Goal: Navigation & Orientation: Find specific page/section

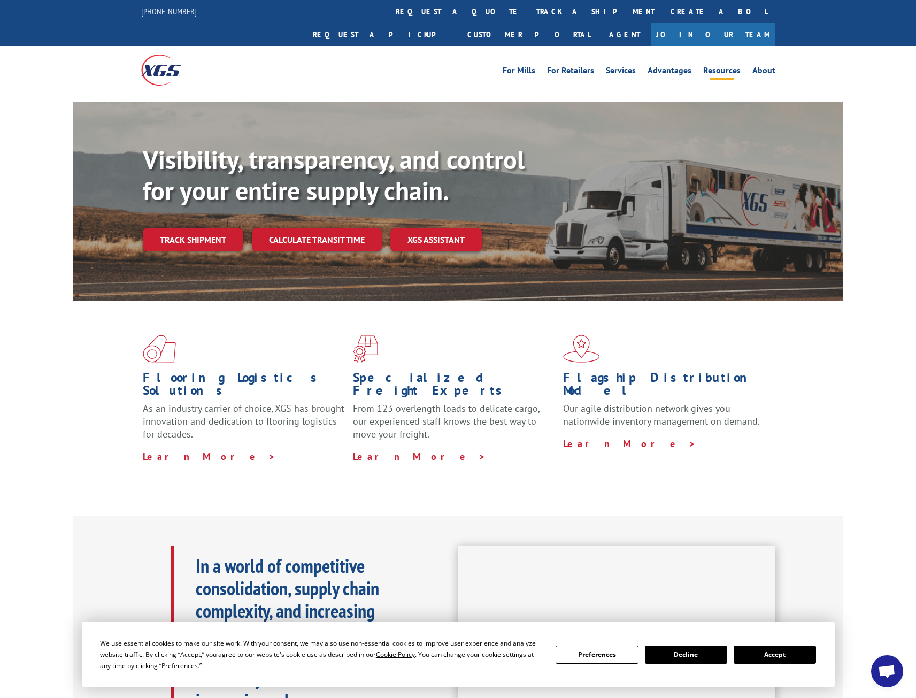
click at [729, 66] on link "Resources" at bounding box center [721, 72] width 37 height 12
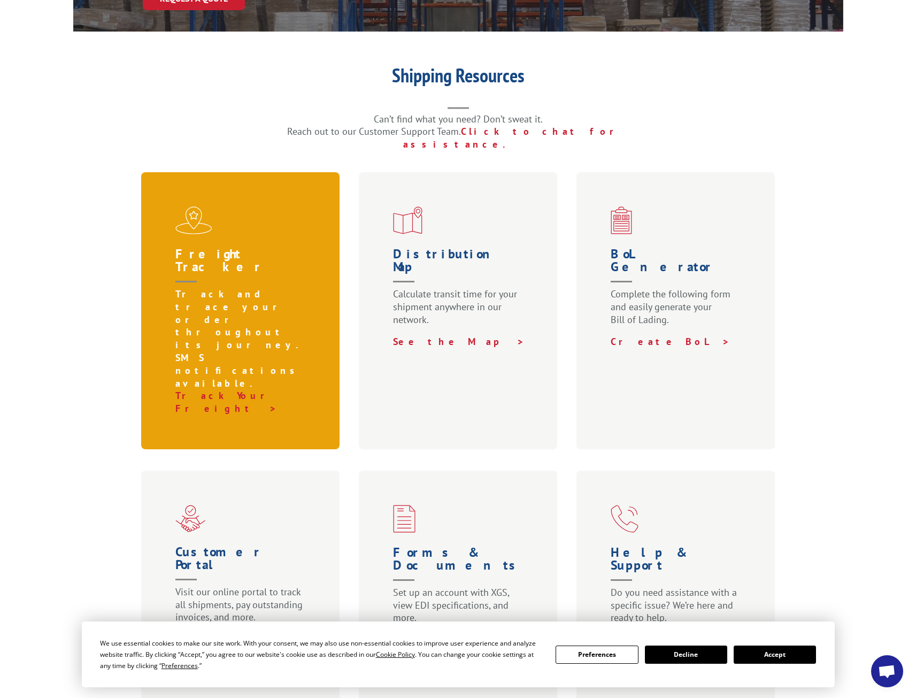
scroll to position [470, 0]
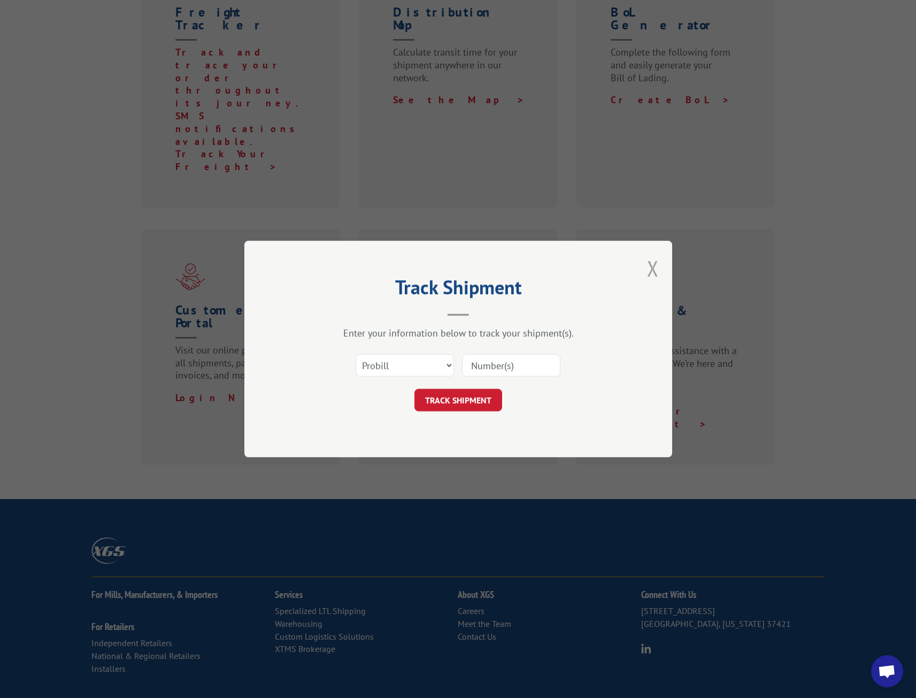
click at [655, 274] on button "Close modal" at bounding box center [653, 268] width 12 height 28
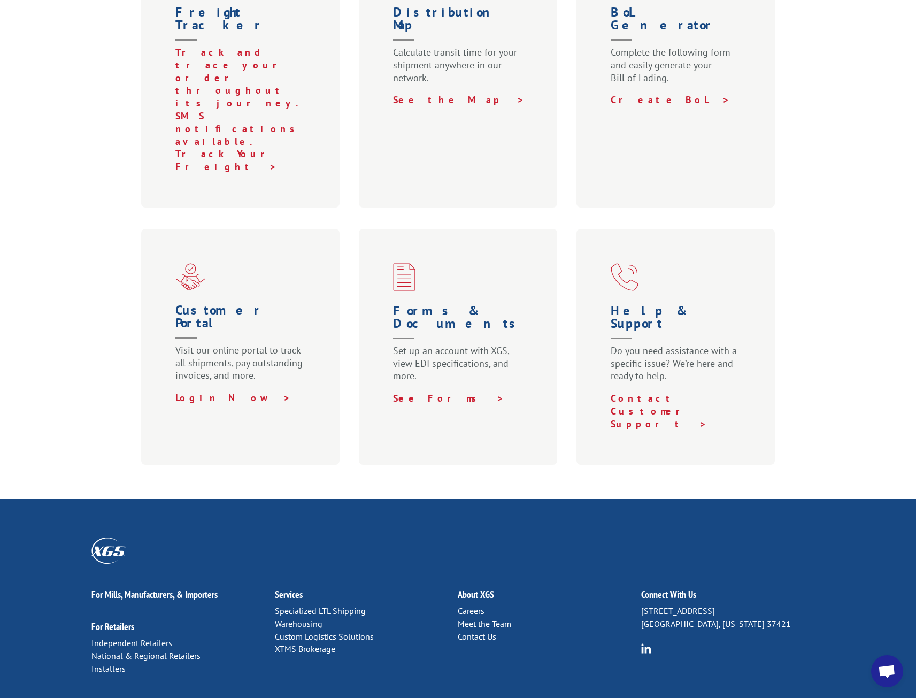
scroll to position [0, 0]
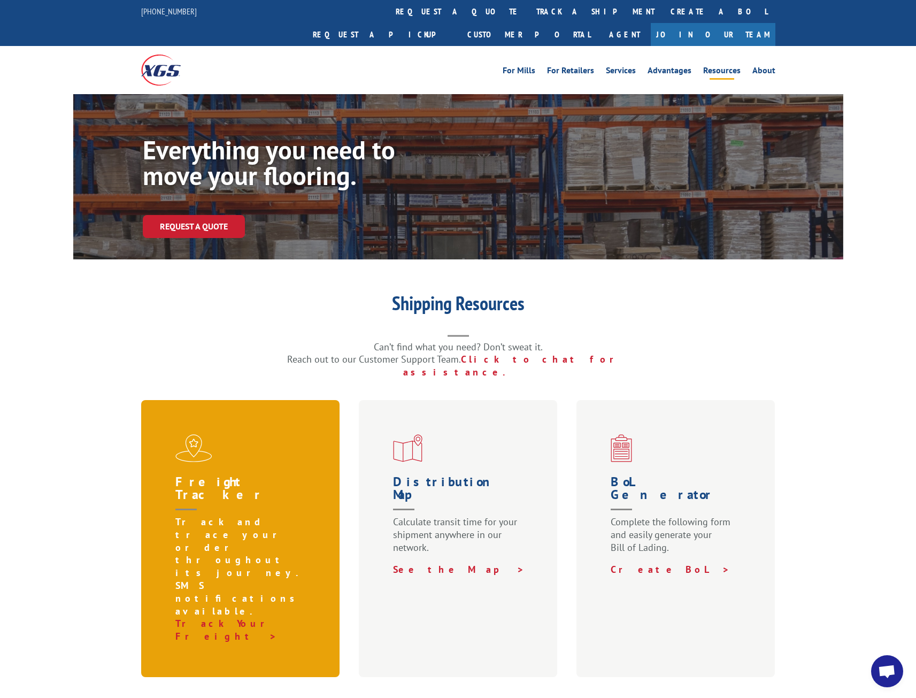
click at [219, 516] on p "Track and trace your order throughout its journey. SMS notifications available." at bounding box center [242, 567] width 135 height 102
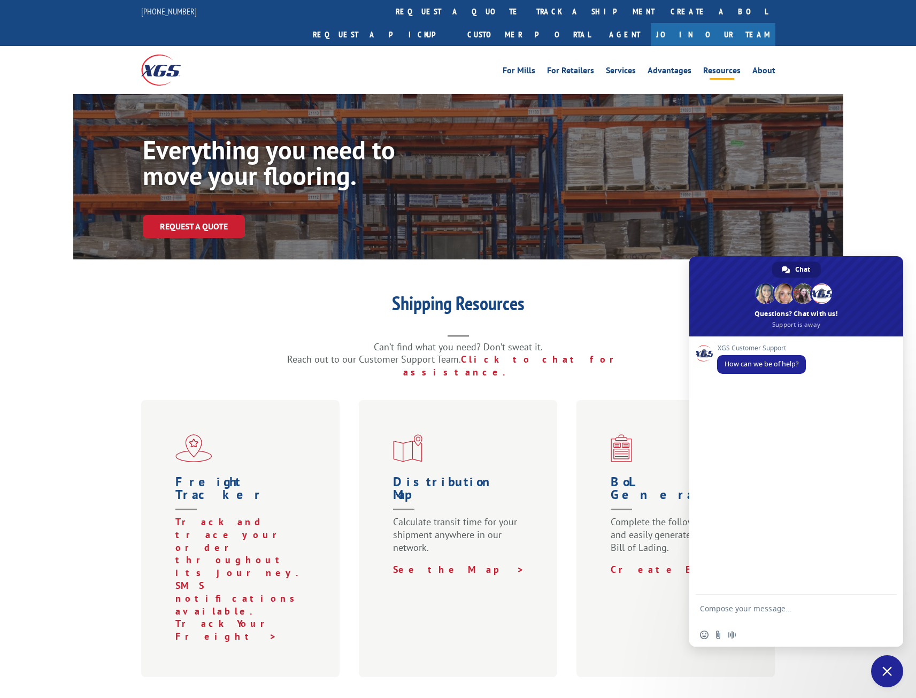
click at [611, 294] on h1 "Shipping Resources" at bounding box center [458, 306] width 428 height 25
click at [603, 294] on h1 "Shipping Resources" at bounding box center [458, 306] width 428 height 25
click at [619, 66] on link "Services" at bounding box center [621, 72] width 30 height 12
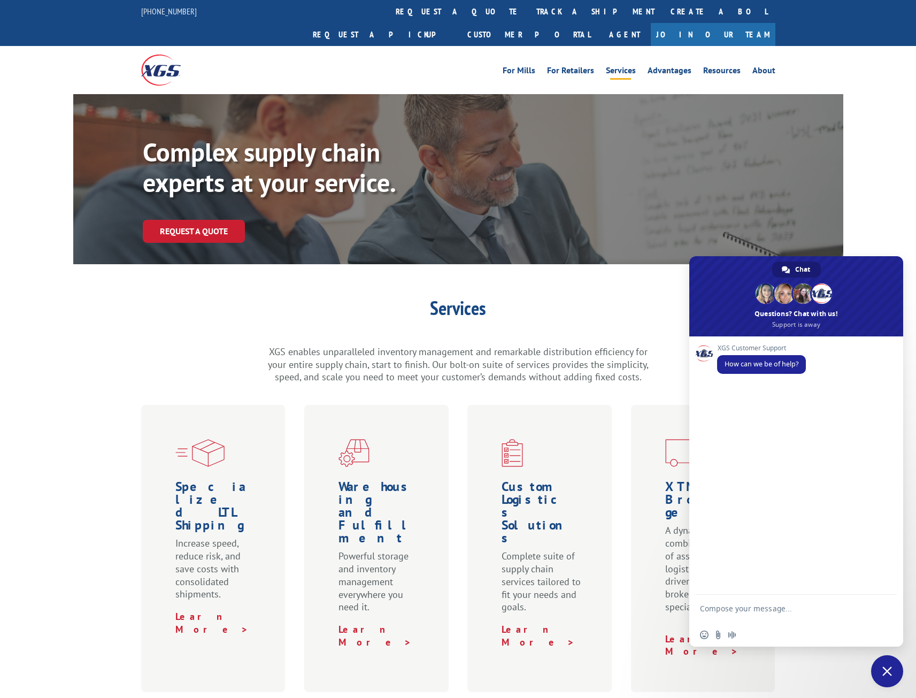
click at [886, 666] on span "Close chat" at bounding box center [887, 671] width 32 height 32
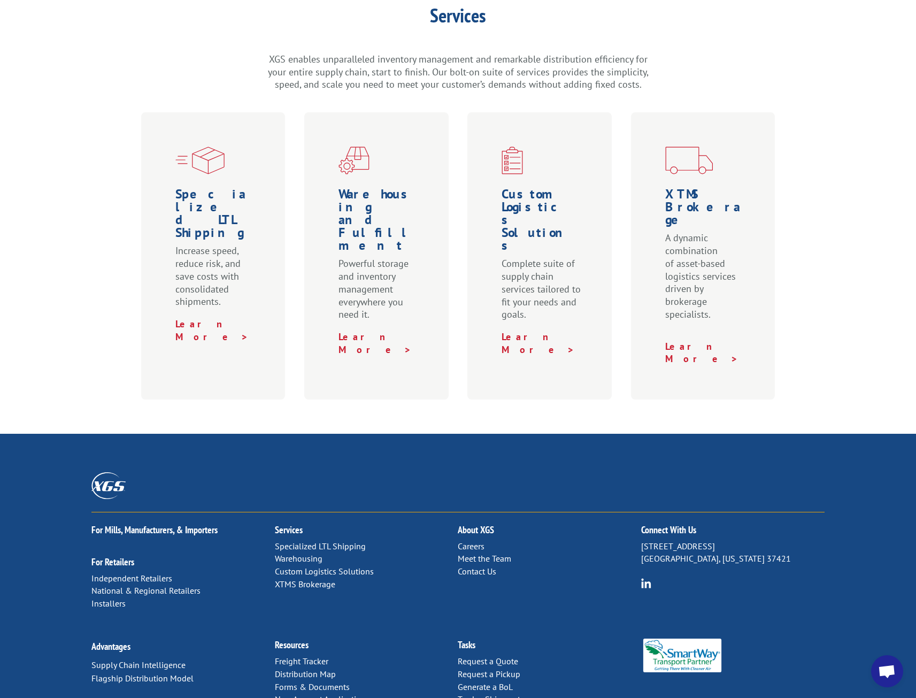
scroll to position [332, 0]
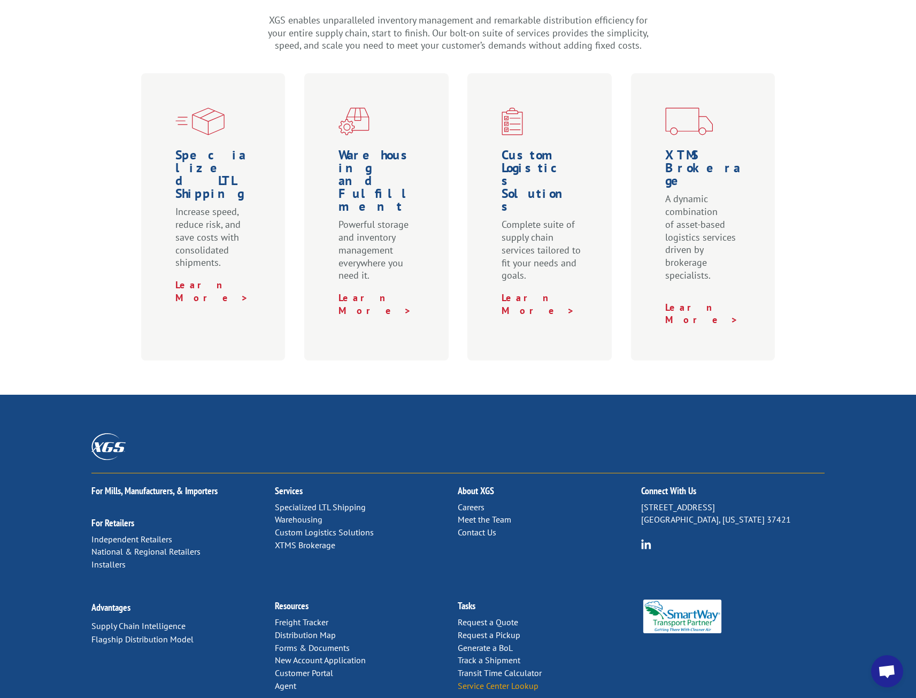
click at [513, 680] on link "Service Center Lookup" at bounding box center [498, 685] width 81 height 11
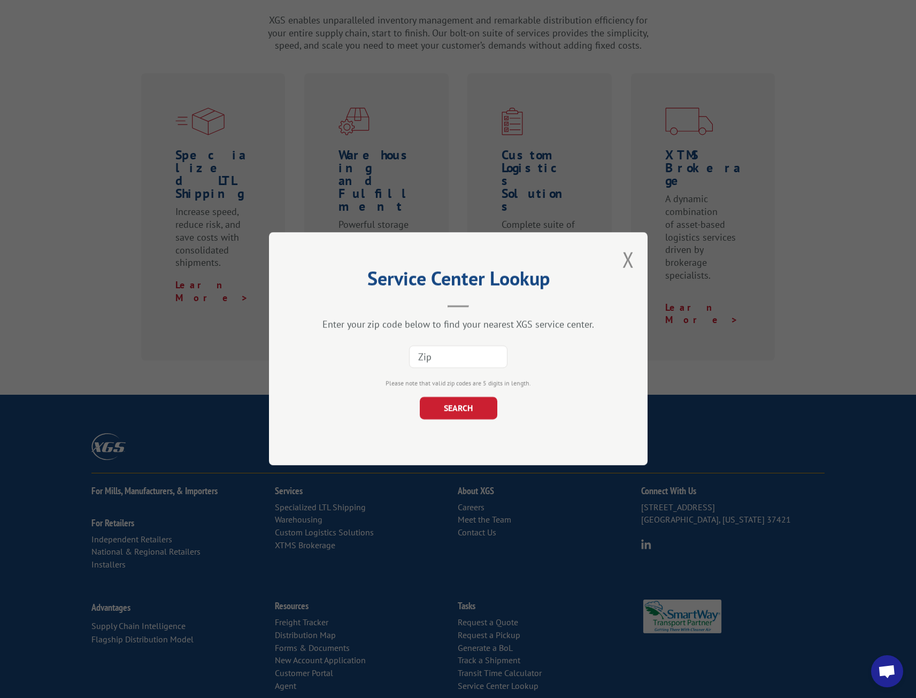
click at [629, 265] on button "Close modal" at bounding box center [629, 260] width 12 height 28
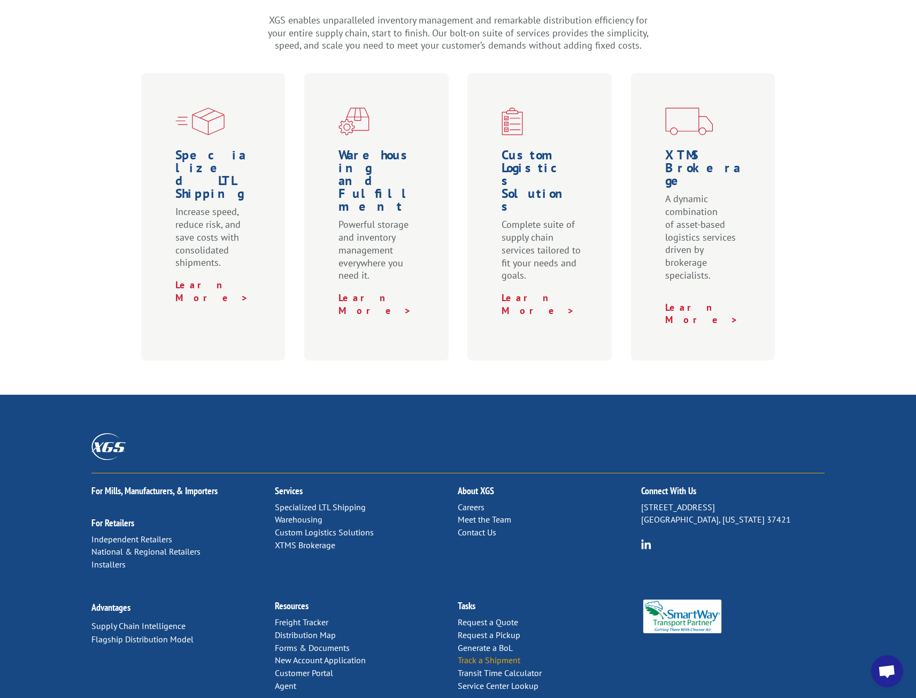
click at [477, 655] on link "Track a Shipment" at bounding box center [489, 660] width 63 height 11
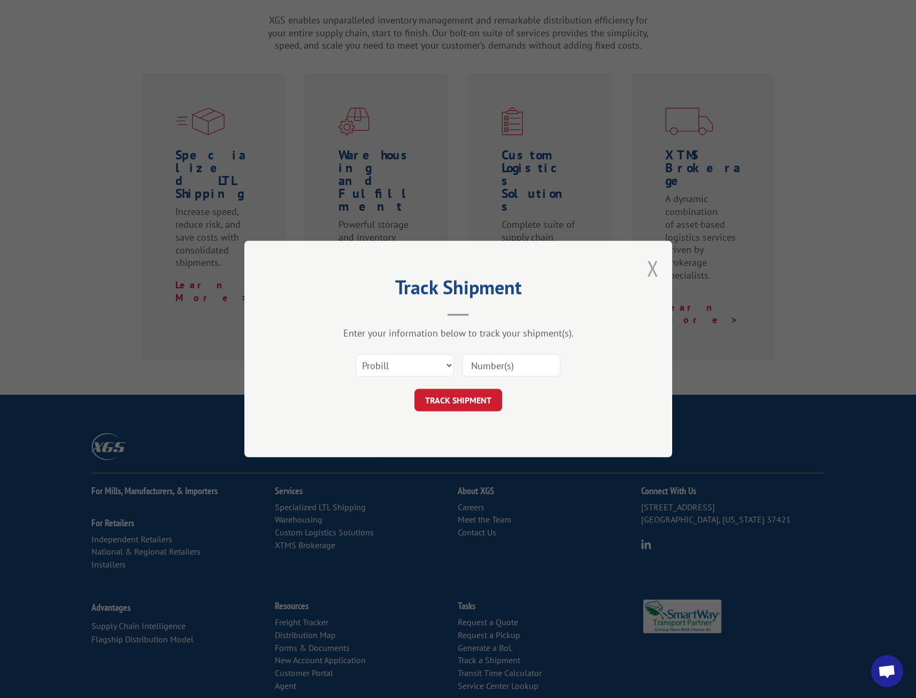
click at [656, 269] on button "Close modal" at bounding box center [653, 268] width 12 height 28
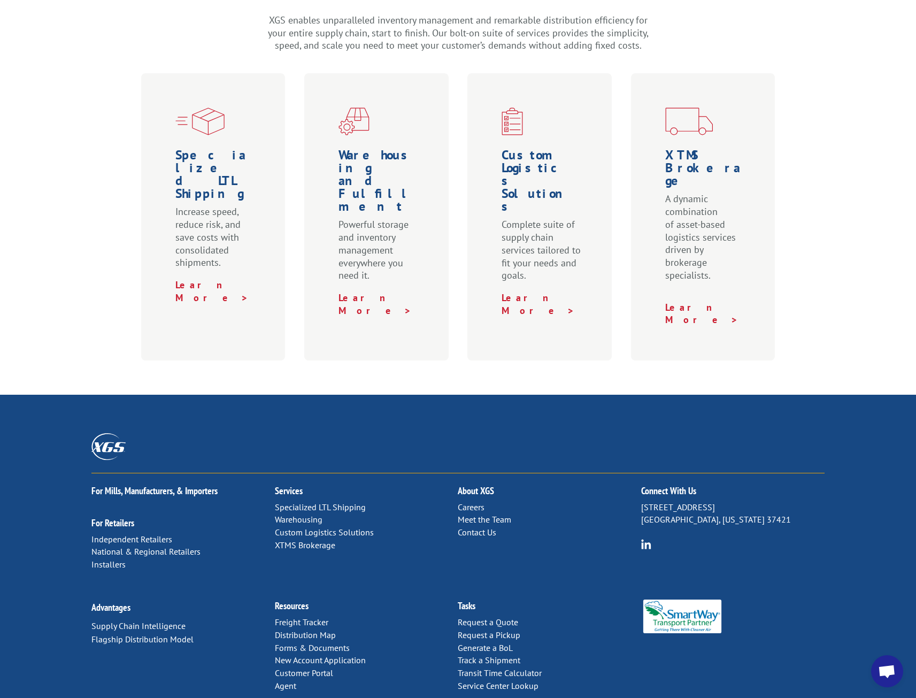
scroll to position [0, 0]
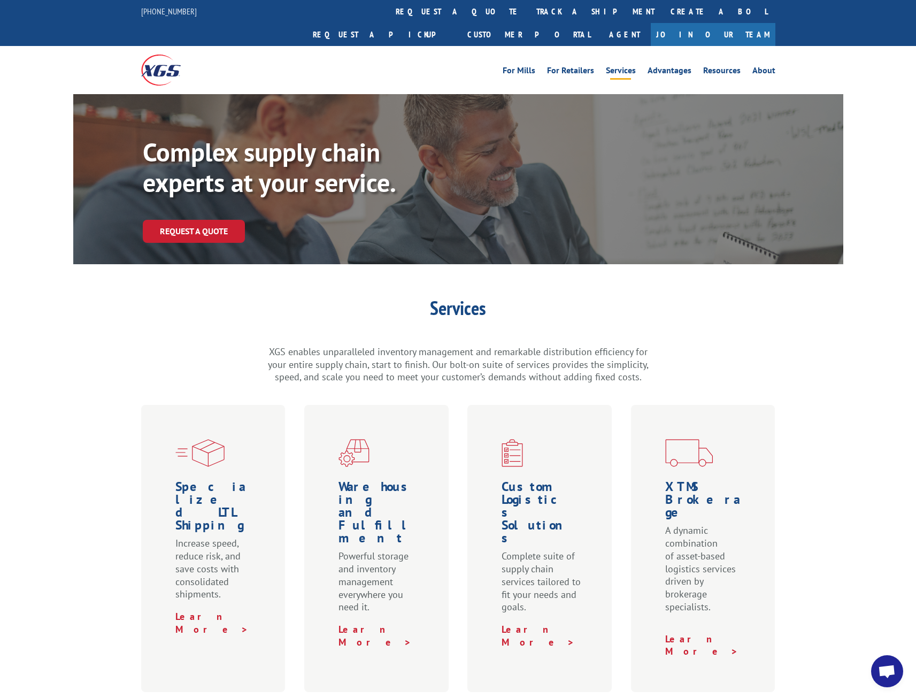
click at [813, 600] on div "Services XGS enables unparalleled inventory management and remarkable distribut…" at bounding box center [458, 496] width 916 height 394
click at [445, 46] on div "For Mills For Retailers Services Advantages Resources About For Mills For Retai…" at bounding box center [458, 70] width 634 height 48
click at [599, 23] on link "Customer Portal" at bounding box center [529, 34] width 139 height 23
click at [801, 316] on div "Services XGS enables unparalleled inventory management and remarkable distribut…" at bounding box center [458, 341] width 770 height 85
